Goal: Complete application form

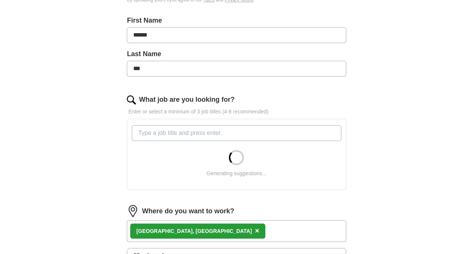
scroll to position [158, 0]
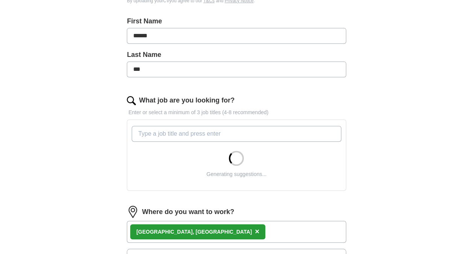
click at [245, 133] on input "What job are you looking for?" at bounding box center [236, 134] width 209 height 16
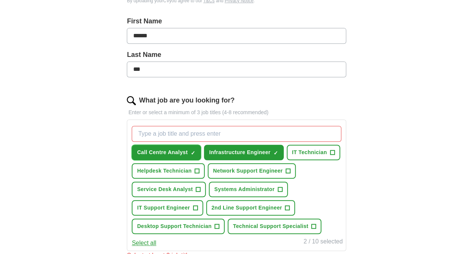
click at [181, 149] on span "Call Centre Analyst" at bounding box center [162, 152] width 51 height 8
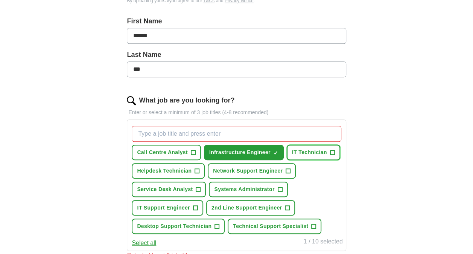
click at [313, 151] on span "IT Technician" at bounding box center [309, 152] width 35 height 8
click at [175, 169] on span "Helpdesk Technician" at bounding box center [164, 171] width 55 height 8
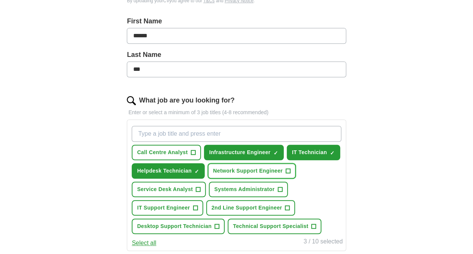
click at [230, 165] on button "Network Support Engineer +" at bounding box center [252, 170] width 88 height 15
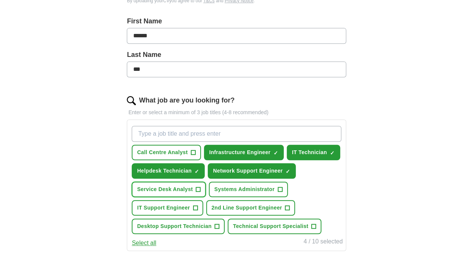
click at [174, 185] on span "Service Desk Analyst" at bounding box center [165, 189] width 56 height 8
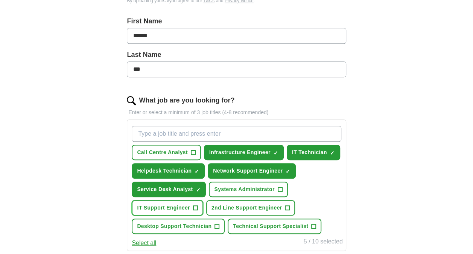
click at [200, 207] on button "IT Support Engineer +" at bounding box center [167, 207] width 71 height 15
click at [302, 227] on span "Technical Support Specialist" at bounding box center [270, 226] width 75 height 8
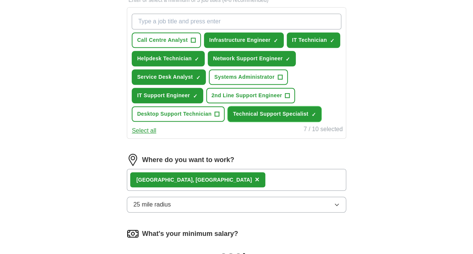
scroll to position [272, 0]
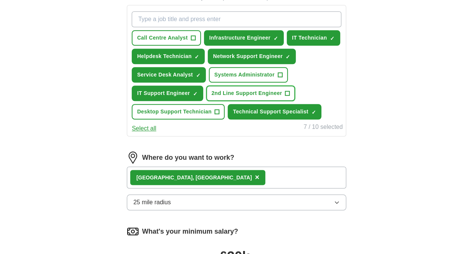
click at [289, 93] on span "+" at bounding box center [287, 93] width 5 height 6
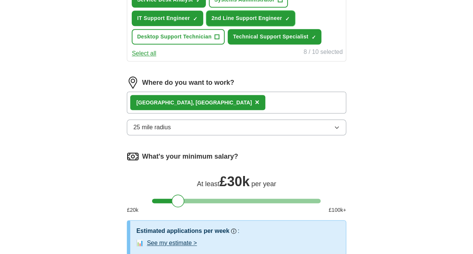
scroll to position [347, 0]
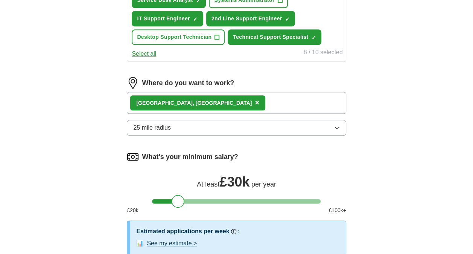
click at [327, 129] on button "25 mile radius" at bounding box center [236, 128] width 219 height 16
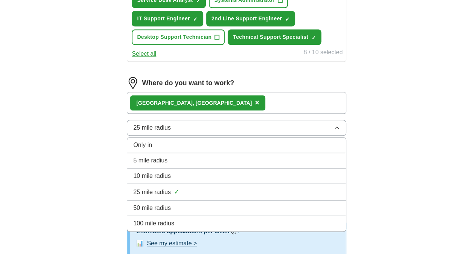
click at [302, 169] on li "10 mile radius" at bounding box center [236, 175] width 218 height 15
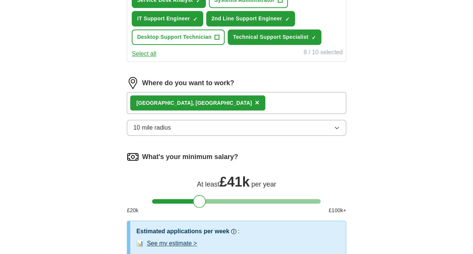
drag, startPoint x: 178, startPoint y: 199, endPoint x: 199, endPoint y: 202, distance: 21.6
click at [199, 202] on div at bounding box center [199, 201] width 13 height 13
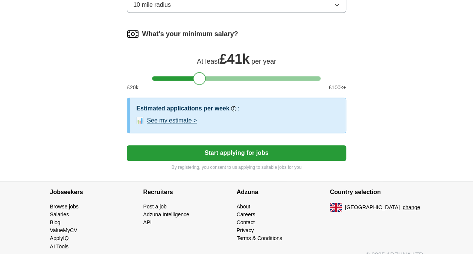
scroll to position [468, 0]
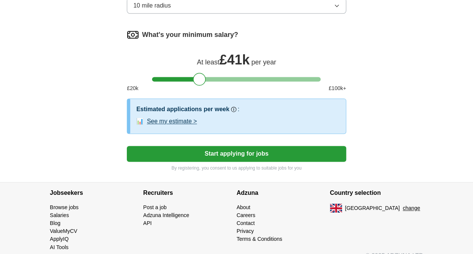
click at [321, 158] on button "Start applying for jobs" at bounding box center [236, 154] width 219 height 16
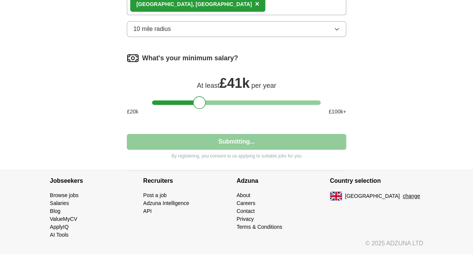
scroll to position [443, 0]
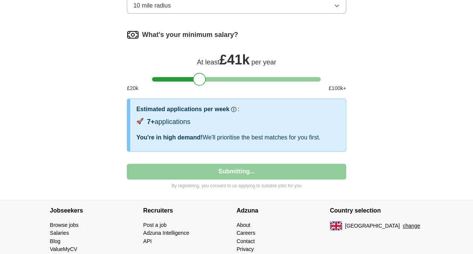
select select "**"
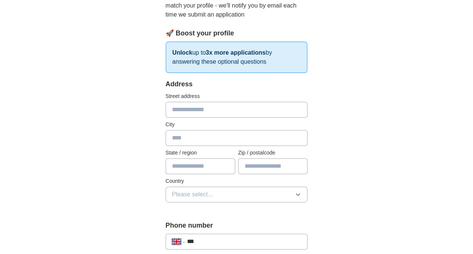
scroll to position [93, 0]
click at [301, 106] on input "text" at bounding box center [237, 110] width 142 height 16
type input "**********"
type input "******"
type input "*******"
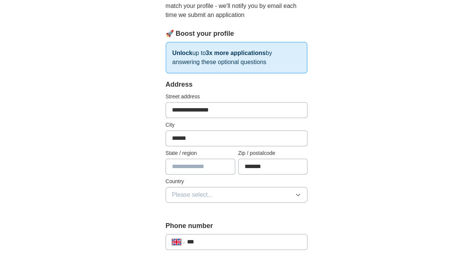
click at [283, 185] on div "Country Please select..." at bounding box center [237, 189] width 142 height 25
click at [281, 189] on button "Please select..." at bounding box center [237, 195] width 142 height 16
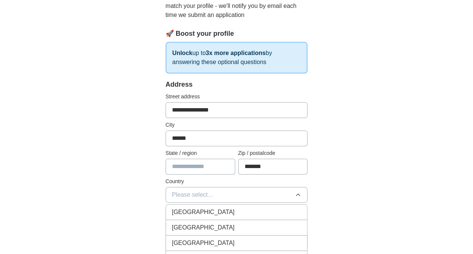
click at [260, 209] on div "[GEOGRAPHIC_DATA]" at bounding box center [236, 211] width 129 height 9
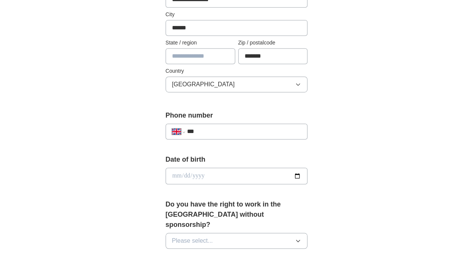
scroll to position [204, 0]
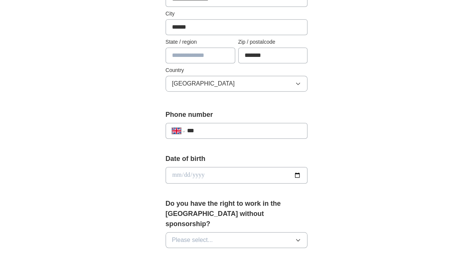
click at [263, 126] on input "***" at bounding box center [244, 130] width 114 height 9
type input "**********"
click at [242, 167] on input "date" at bounding box center [237, 175] width 142 height 17
type input "**********"
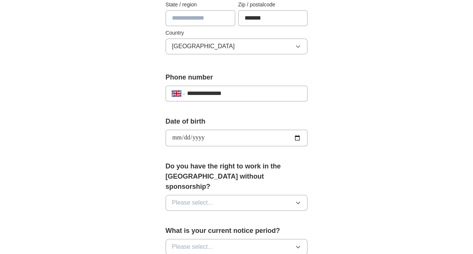
click at [236, 196] on button "Please select..." at bounding box center [237, 203] width 142 height 16
click at [227, 215] on div "Yes" at bounding box center [236, 219] width 129 height 9
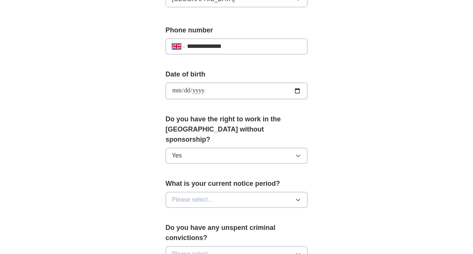
scroll to position [288, 0]
click at [264, 196] on div "What is your current notice period? Please select..." at bounding box center [237, 196] width 142 height 35
click at [264, 192] on button "Please select..." at bounding box center [237, 200] width 142 height 16
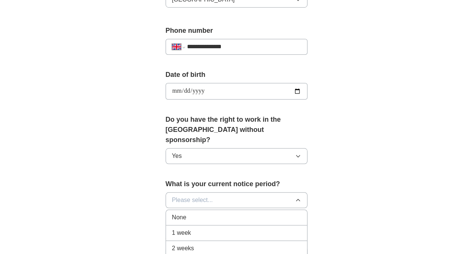
click at [254, 213] on div "None" at bounding box center [236, 217] width 129 height 9
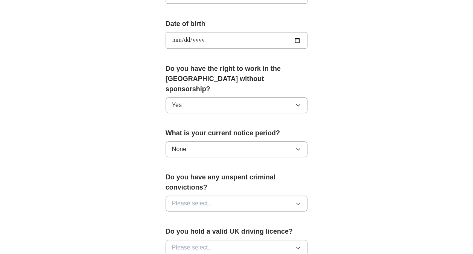
scroll to position [338, 0]
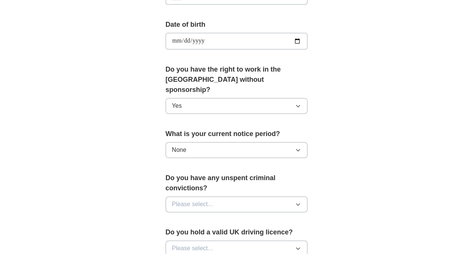
click at [290, 196] on button "Please select..." at bounding box center [237, 204] width 142 height 16
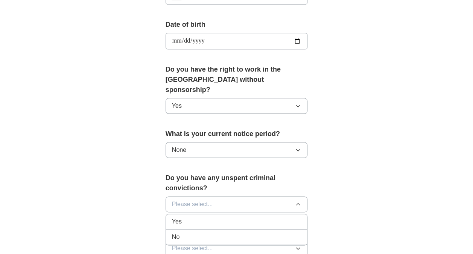
click at [257, 232] on div "No" at bounding box center [236, 236] width 129 height 9
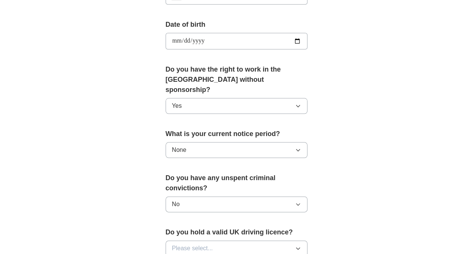
click at [281, 240] on button "Please select..." at bounding box center [237, 248] width 142 height 16
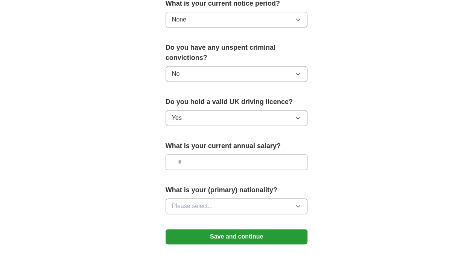
scroll to position [468, 0]
click at [284, 154] on input "text" at bounding box center [237, 162] width 142 height 16
type input "*******"
click at [284, 198] on button "Please select..." at bounding box center [237, 206] width 142 height 16
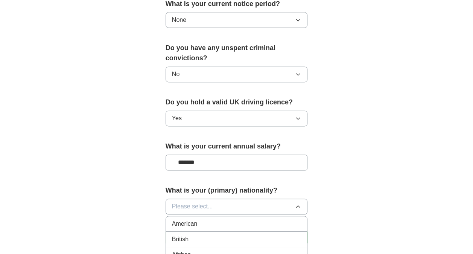
click at [252, 234] on div "British" at bounding box center [236, 238] width 129 height 9
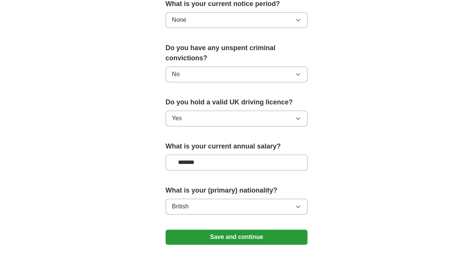
click at [252, 229] on button "Save and continue" at bounding box center [237, 236] width 142 height 15
